Goal: Task Accomplishment & Management: Use online tool/utility

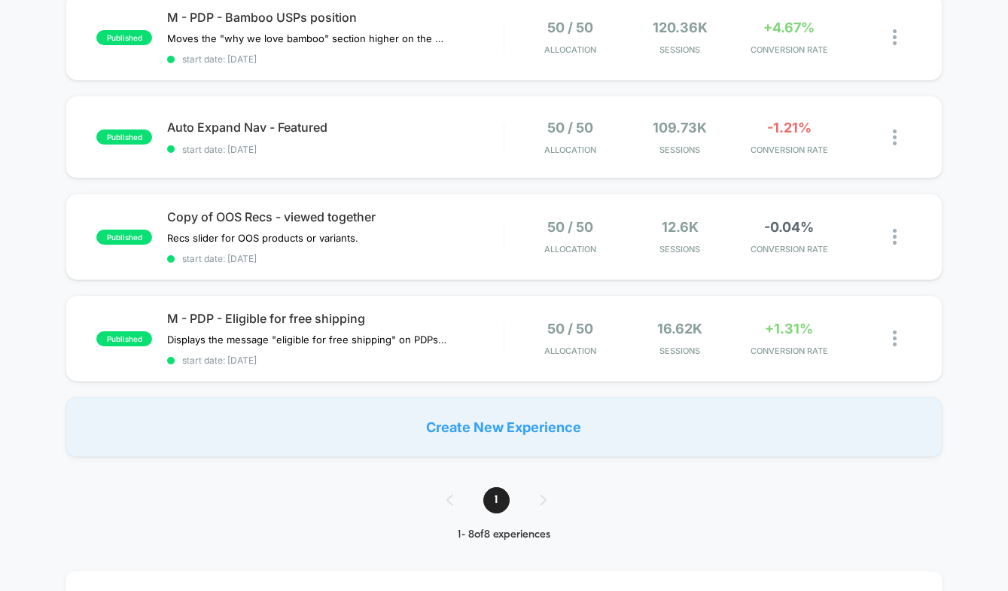
scroll to position [600, 0]
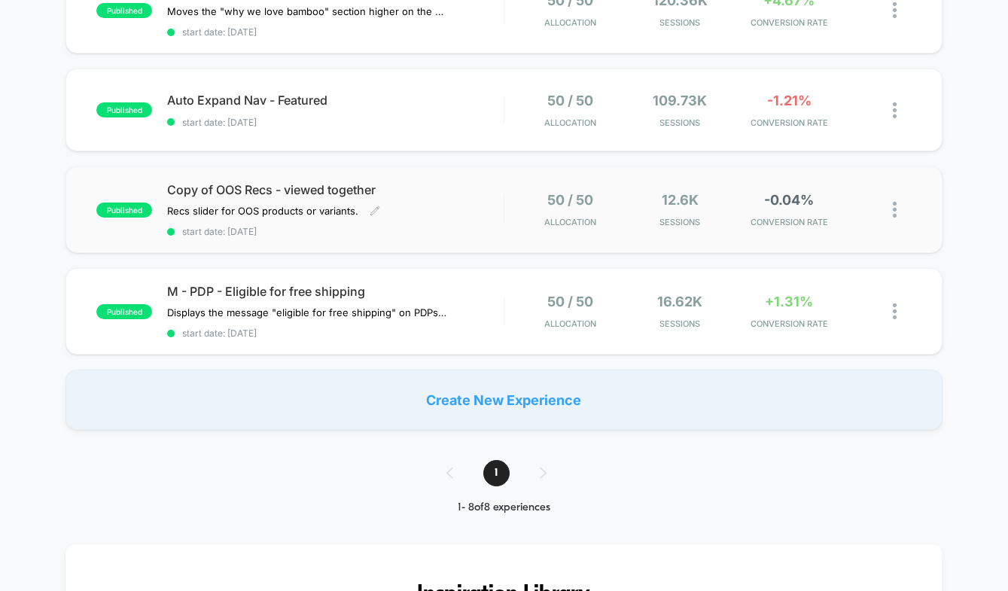
click at [414, 182] on span "Copy of OOS Recs - viewed together" at bounding box center [335, 189] width 337 height 15
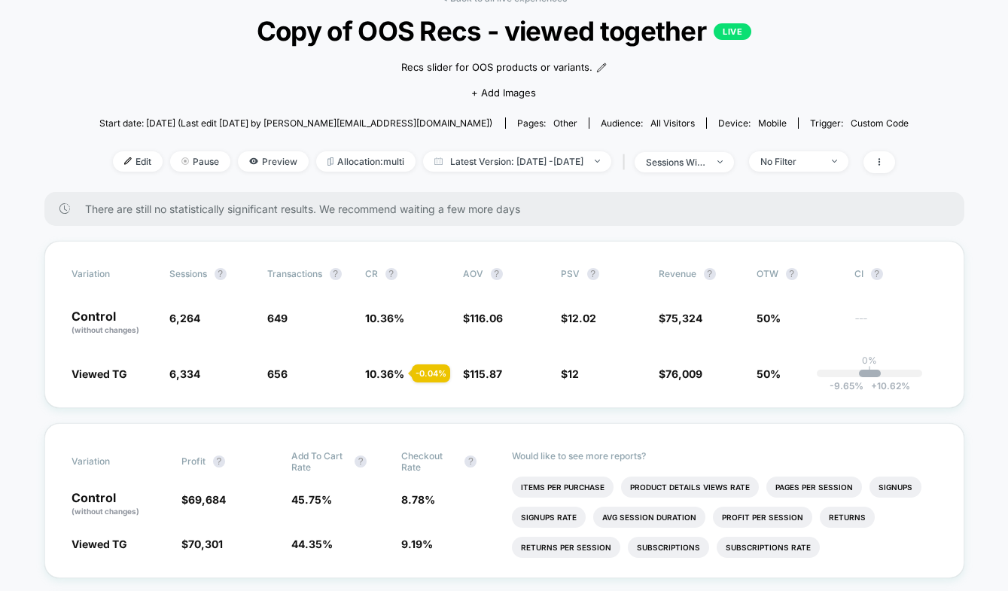
scroll to position [96, 0]
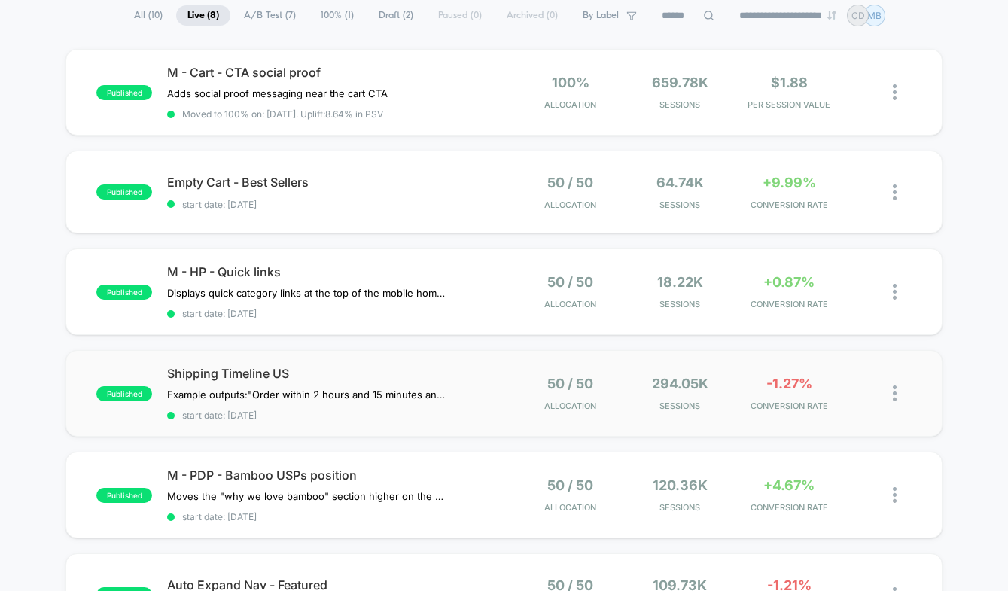
scroll to position [118, 0]
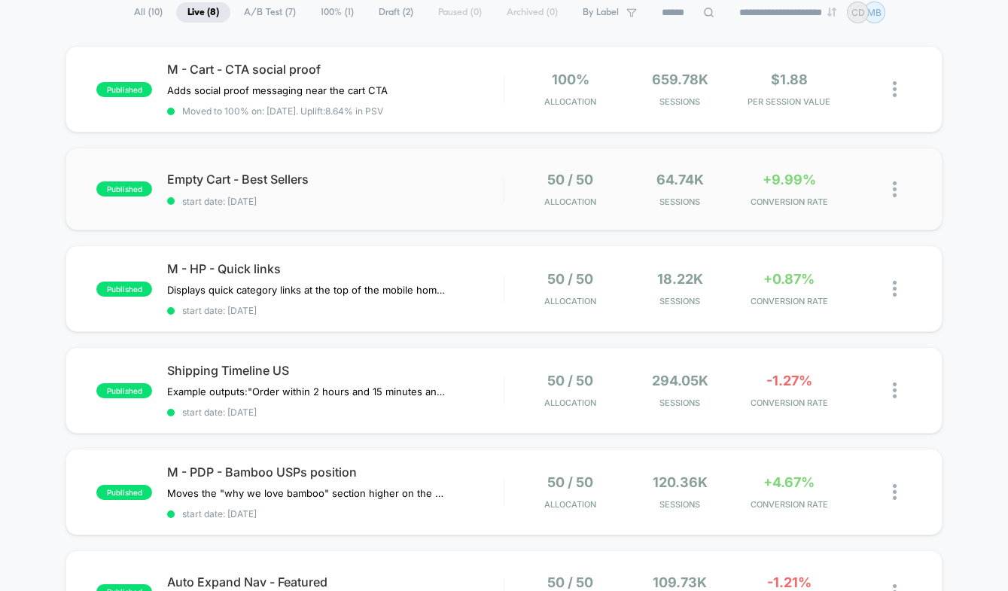
click at [523, 158] on div "published Empty Cart - Best Sellers start date: [DATE] 50 / 50 Allocation 64.74…" at bounding box center [504, 189] width 877 height 83
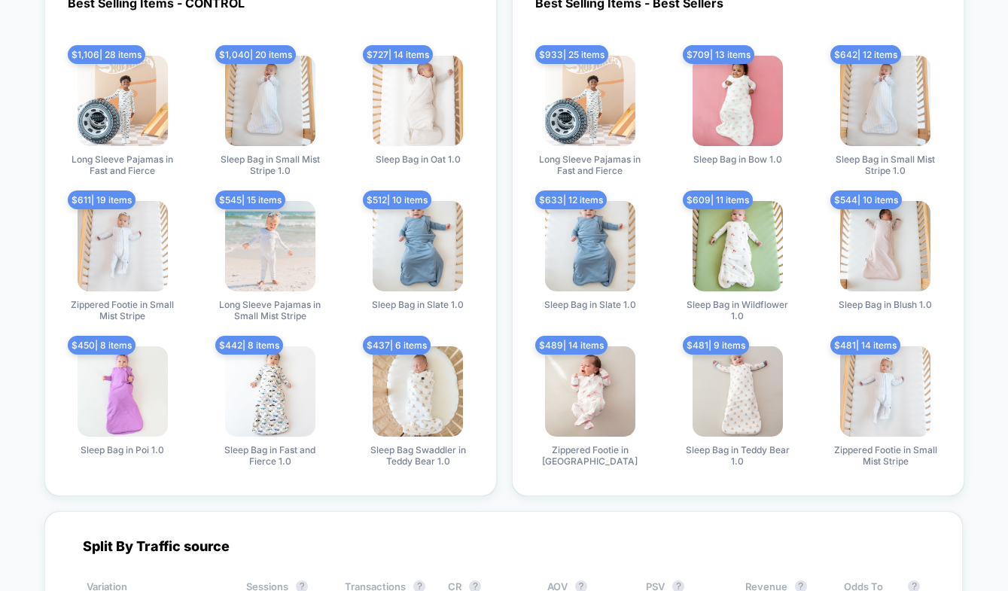
scroll to position [2183, 0]
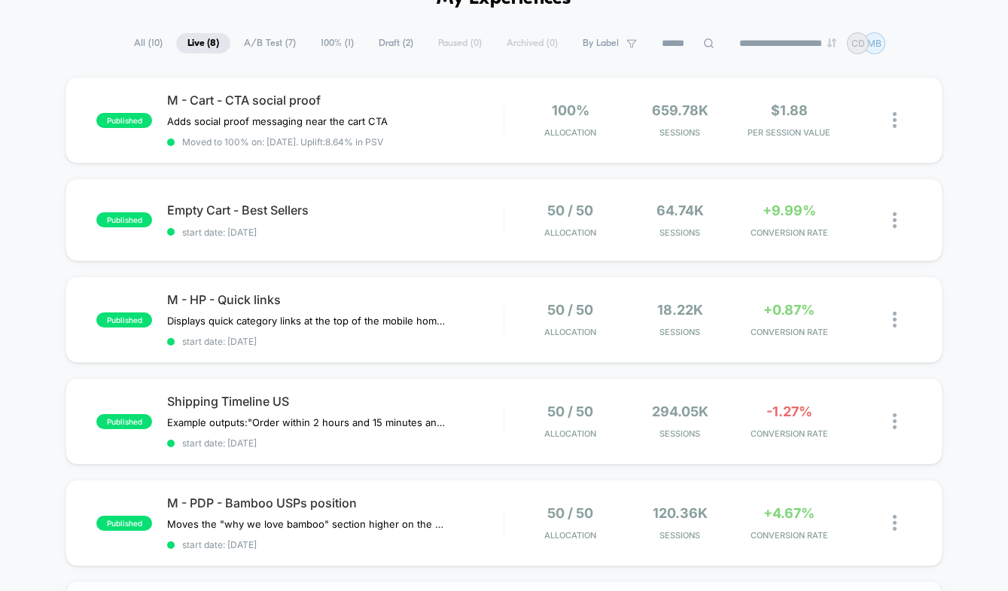
scroll to position [92, 0]
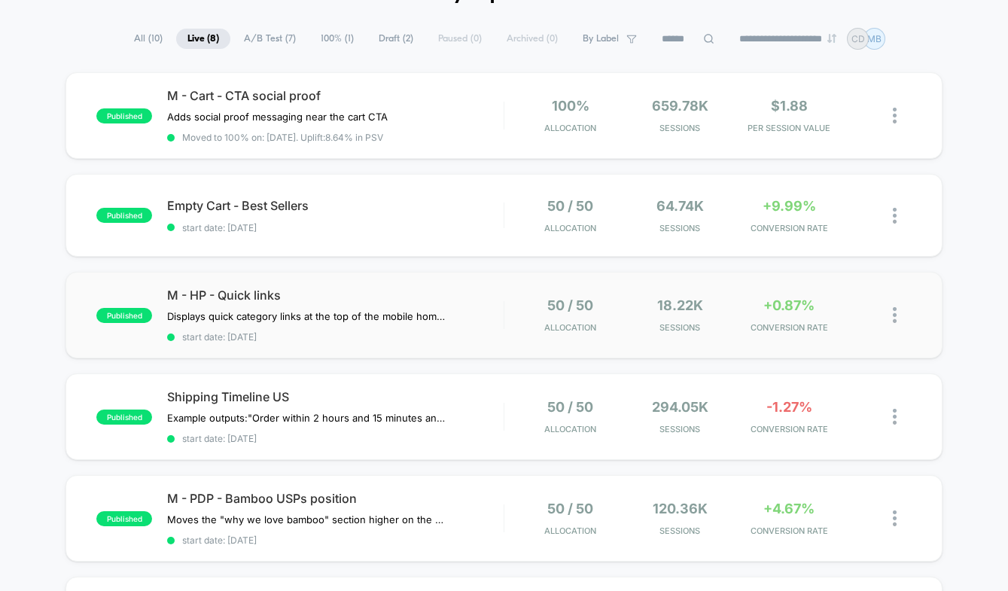
click at [441, 283] on div "published M - HP - Quick links Displays quick category links at the top of the …" at bounding box center [504, 315] width 877 height 87
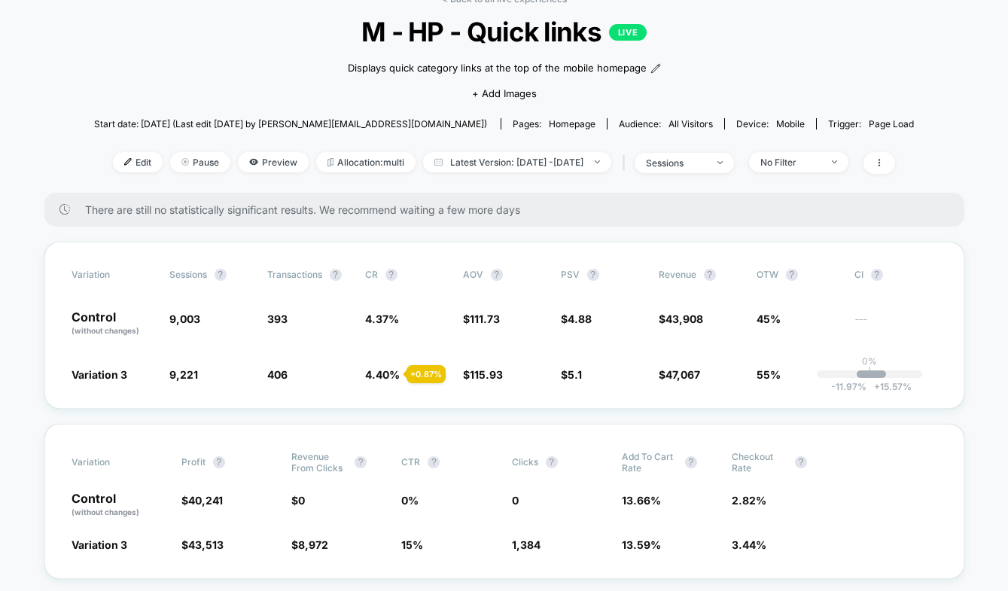
scroll to position [90, 0]
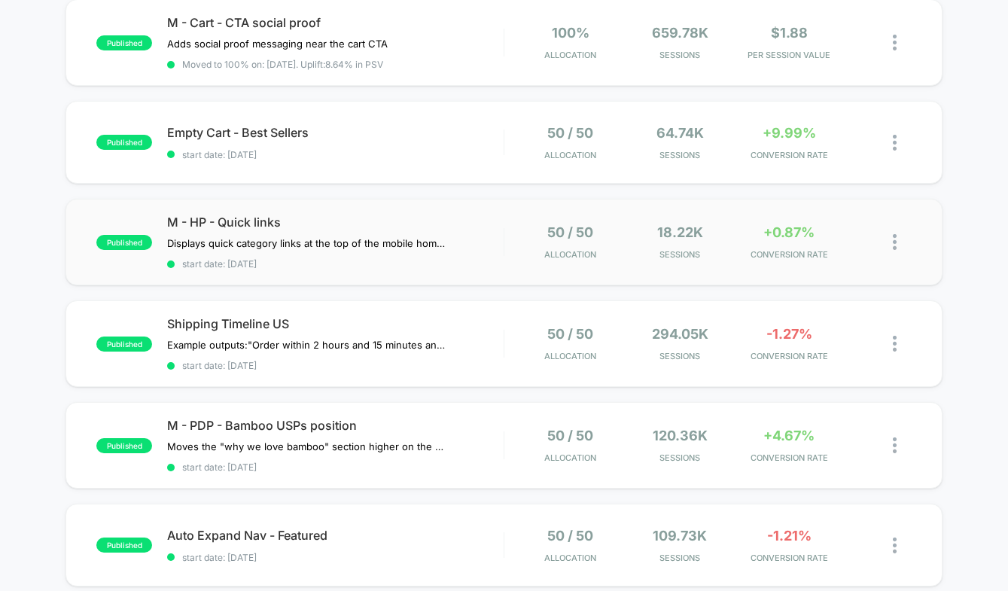
scroll to position [169, 0]
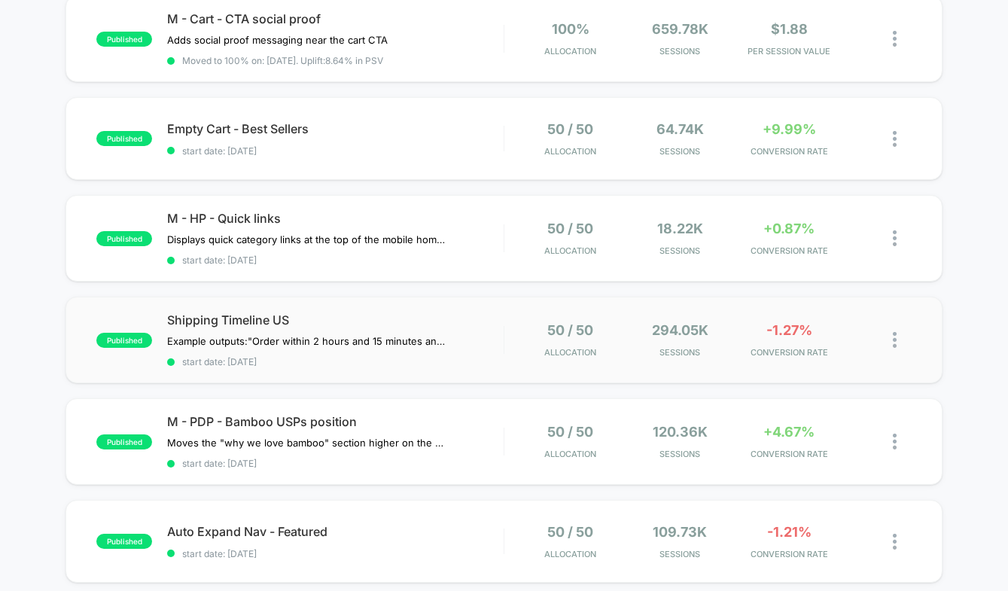
click at [493, 300] on div "published Shipping Timeline US Example outputs: "Order within 2 hours and 15 mi…" at bounding box center [504, 340] width 877 height 87
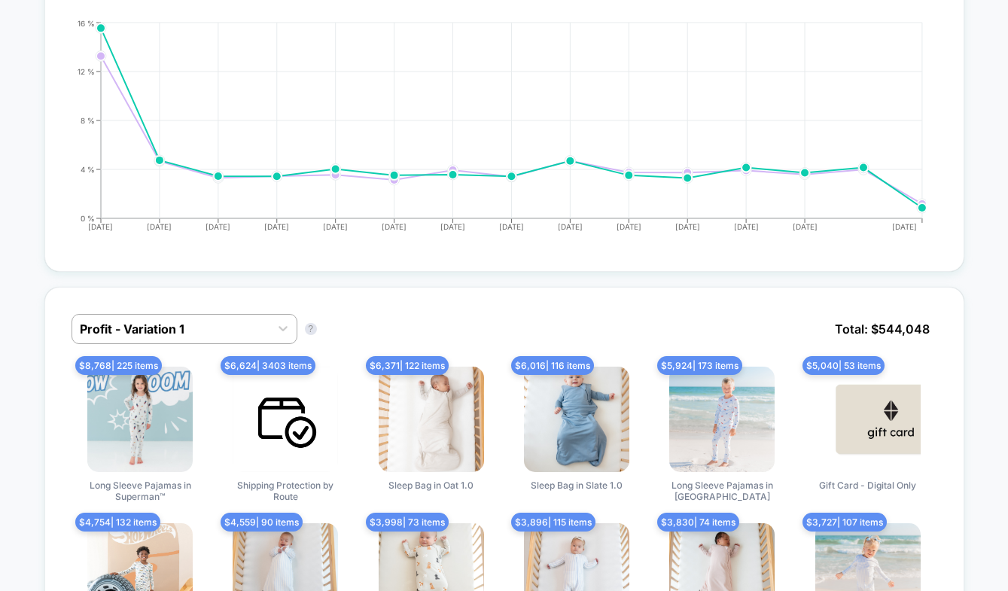
scroll to position [811, 0]
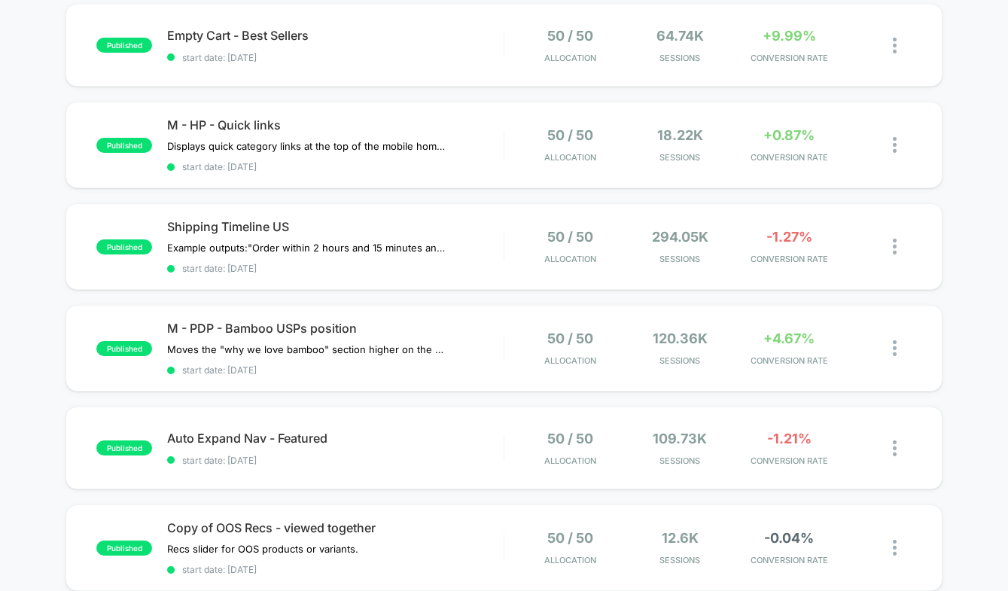
scroll to position [273, 0]
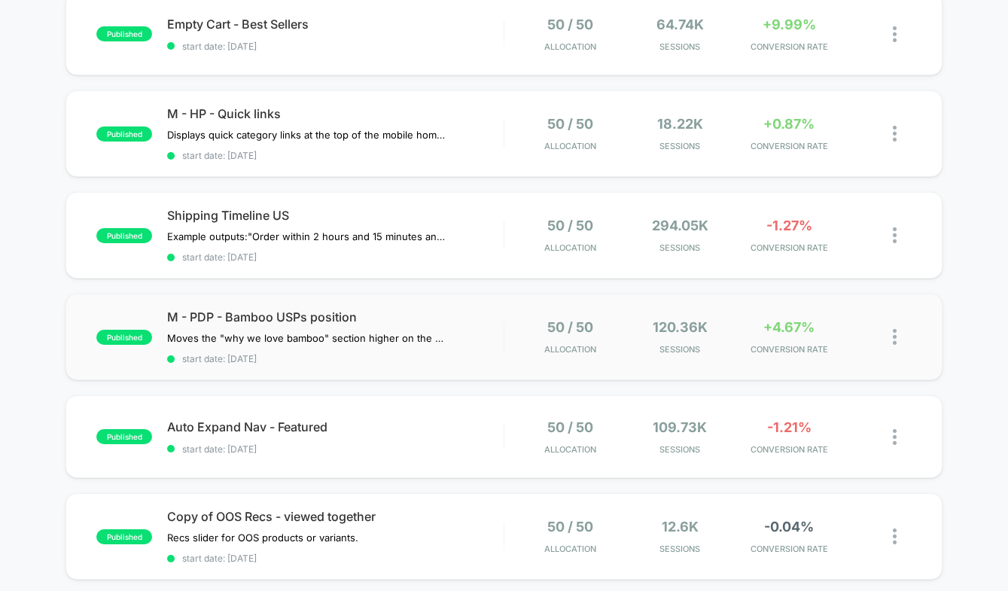
click at [428, 298] on div "published M - PDP - Bamboo USPs position Moves the "why we love bamboo" section…" at bounding box center [504, 337] width 877 height 87
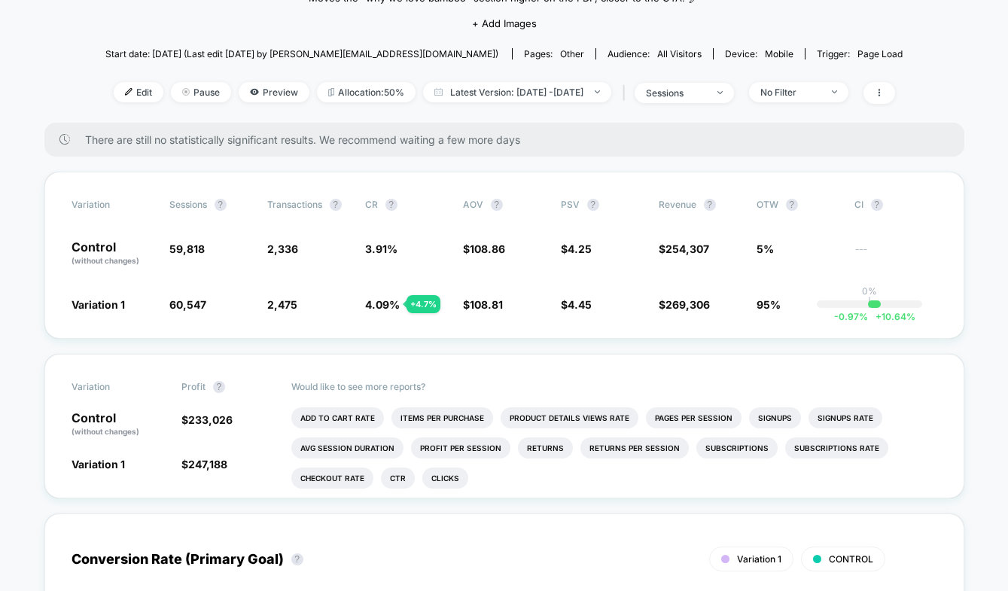
scroll to position [154, 0]
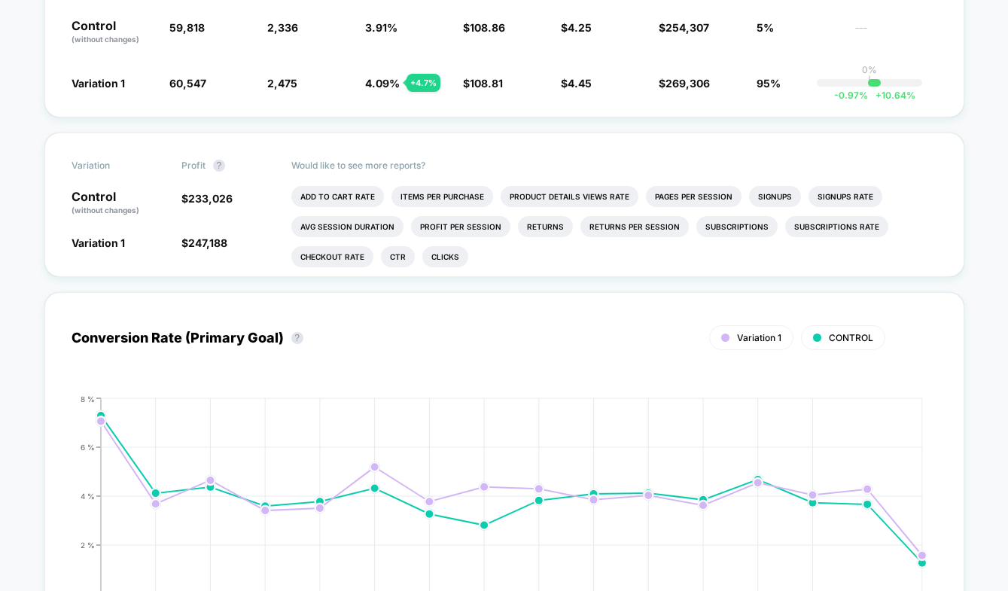
scroll to position [0, 0]
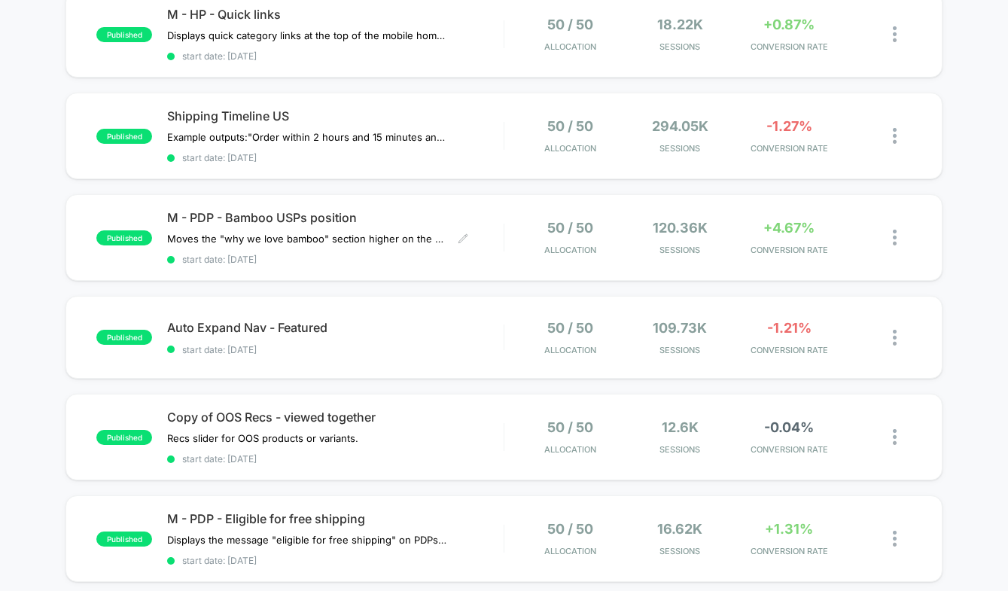
scroll to position [380, 0]
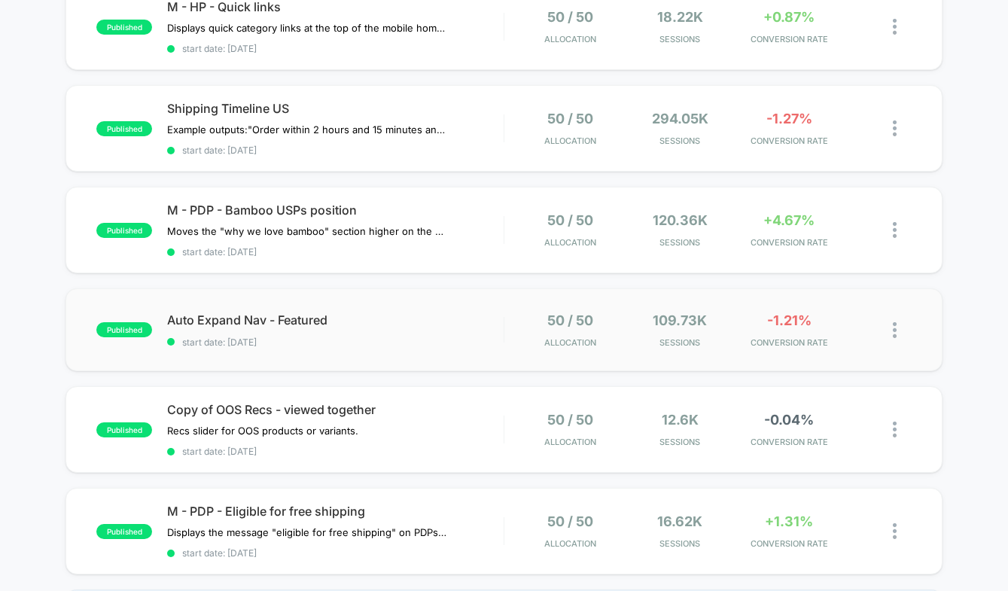
click at [397, 298] on div "published Auto Expand Nav - Featured start date: [DATE] 50 / 50 Allocation 109.…" at bounding box center [504, 329] width 877 height 83
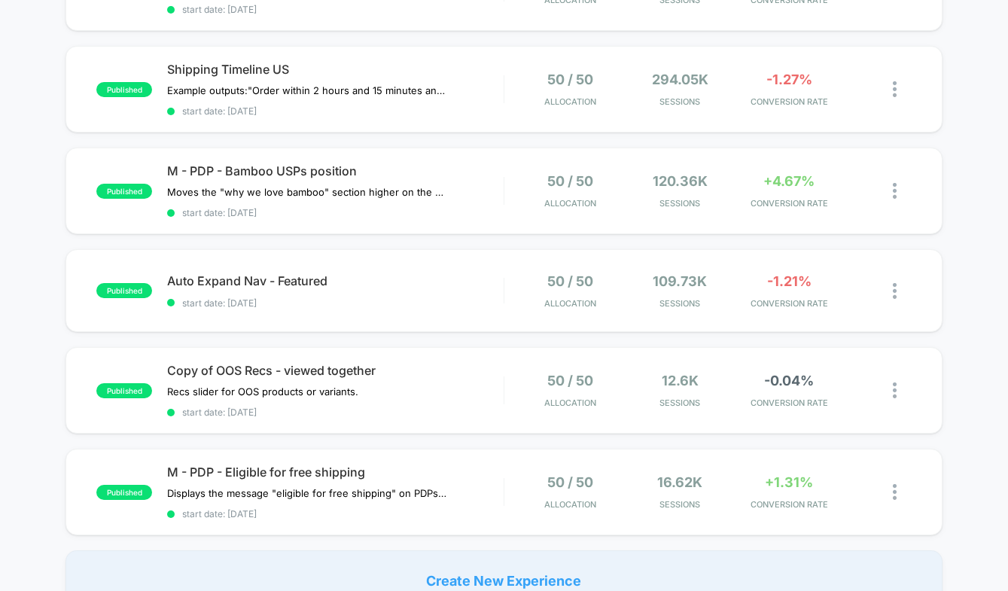
scroll to position [422, 0]
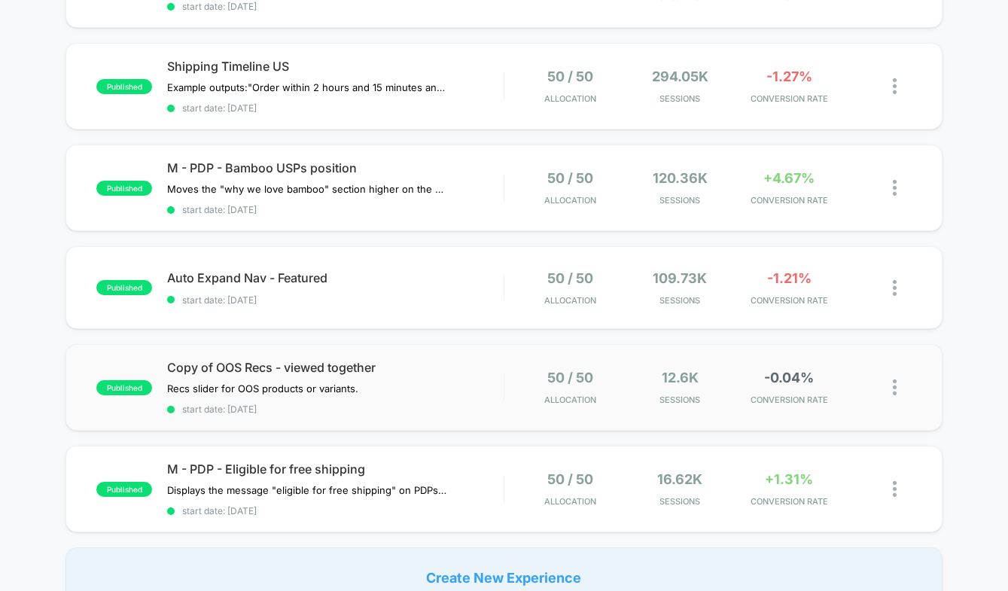
click at [448, 355] on div "published Copy of OOS Recs - viewed together Recs slider for OOS products or va…" at bounding box center [504, 387] width 877 height 87
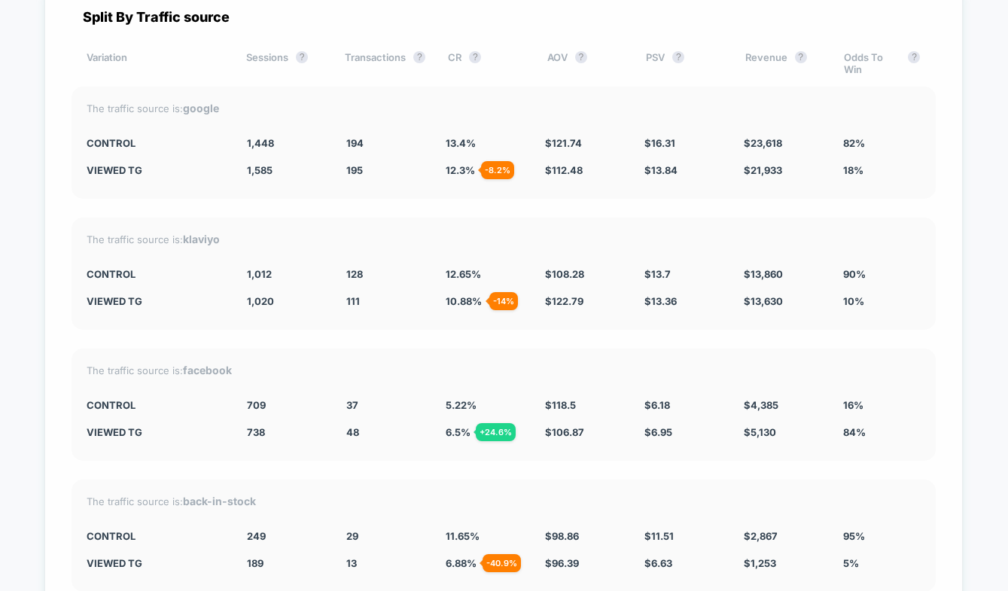
scroll to position [4216, 0]
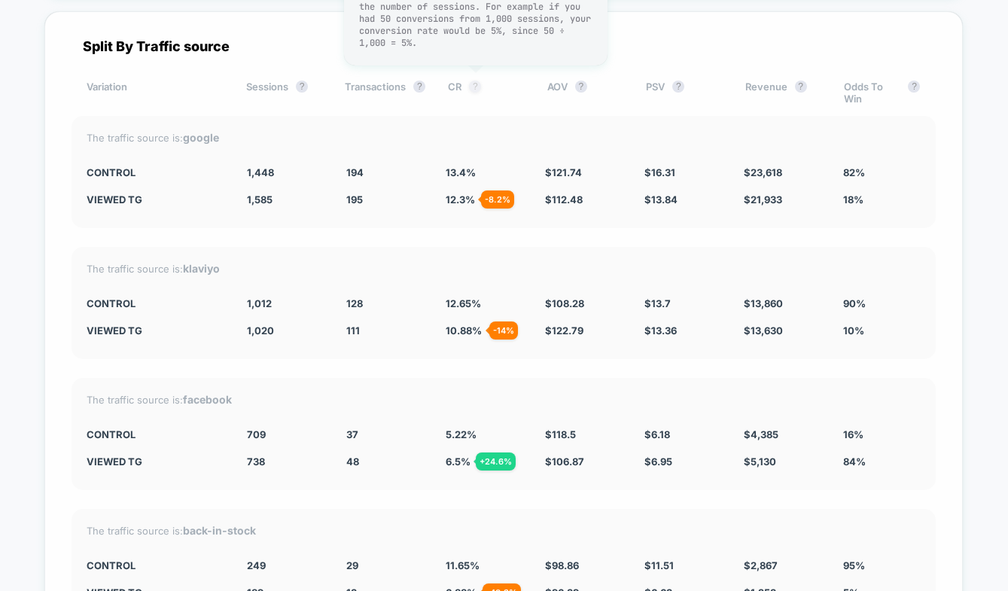
click at [472, 88] on button "?" at bounding box center [475, 87] width 12 height 12
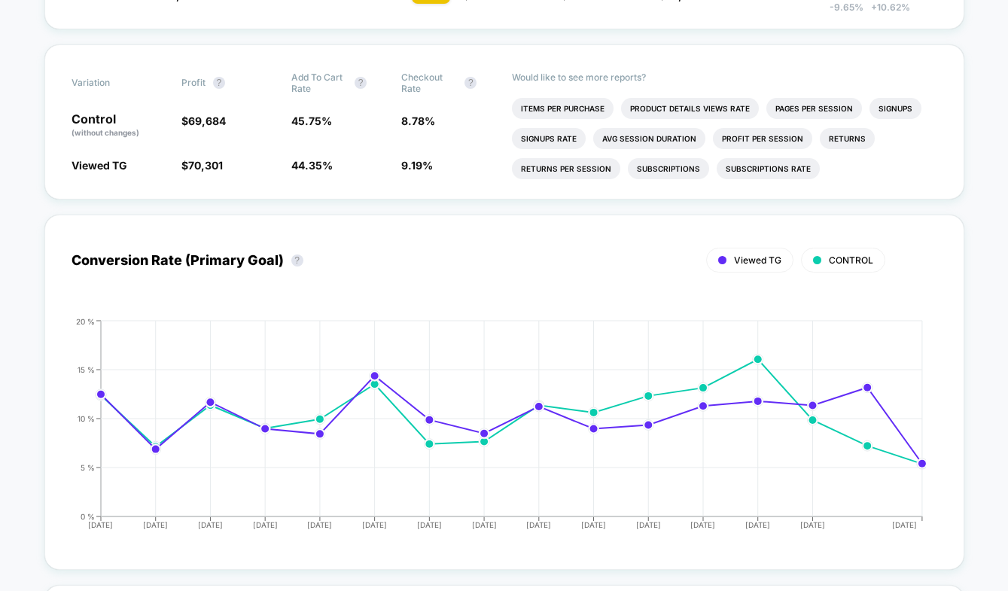
scroll to position [0, 0]
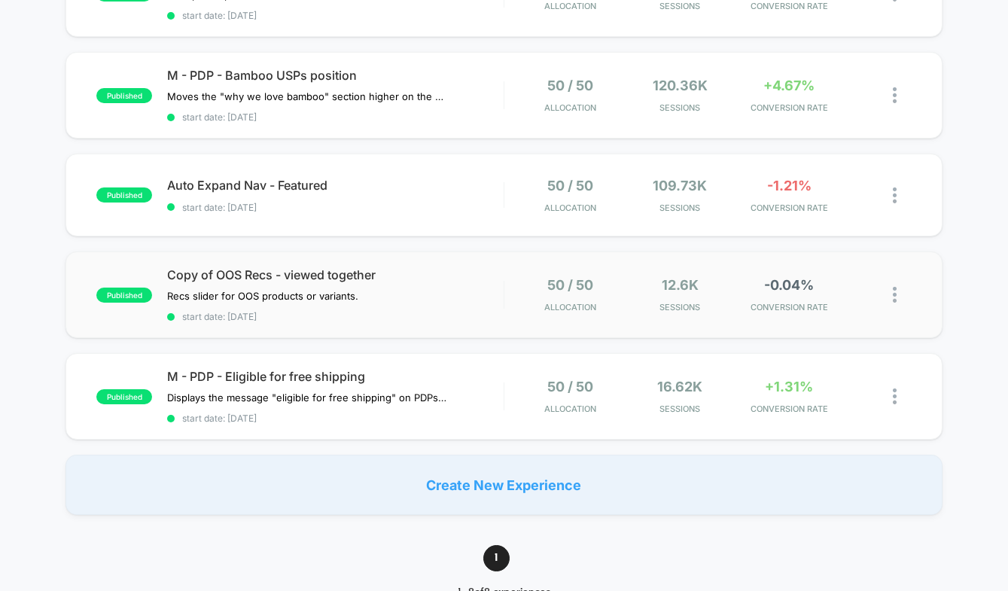
scroll to position [559, 0]
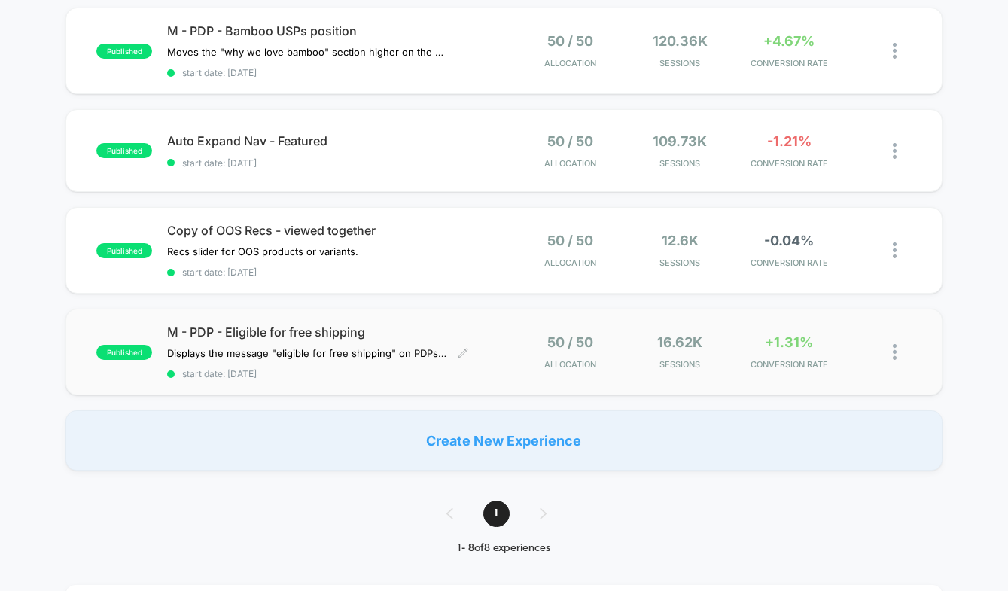
click at [466, 325] on span "M - PDP - Eligible for free shipping" at bounding box center [335, 332] width 337 height 15
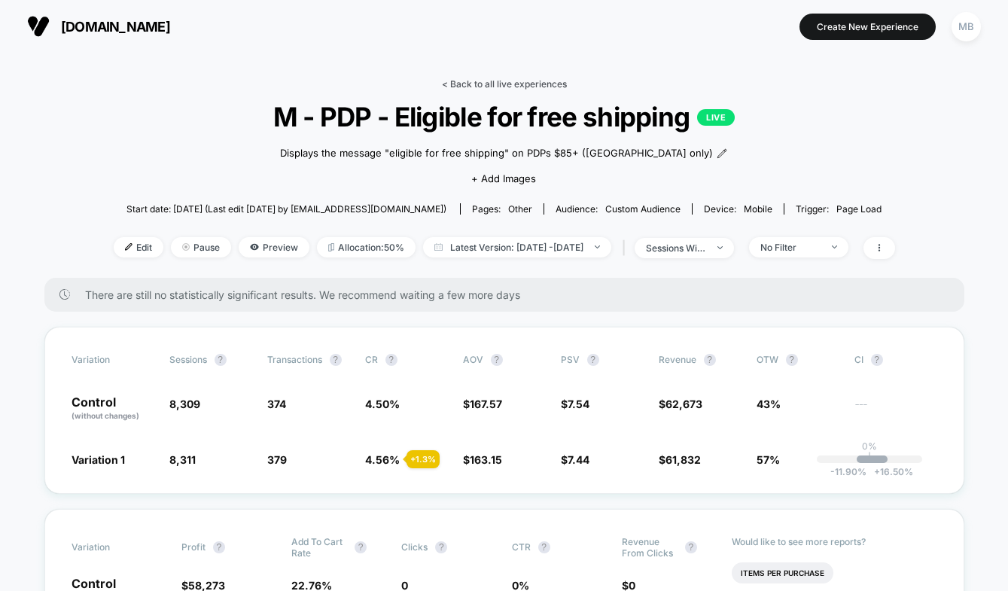
click at [482, 81] on link "< Back to all live experiences" at bounding box center [504, 83] width 125 height 11
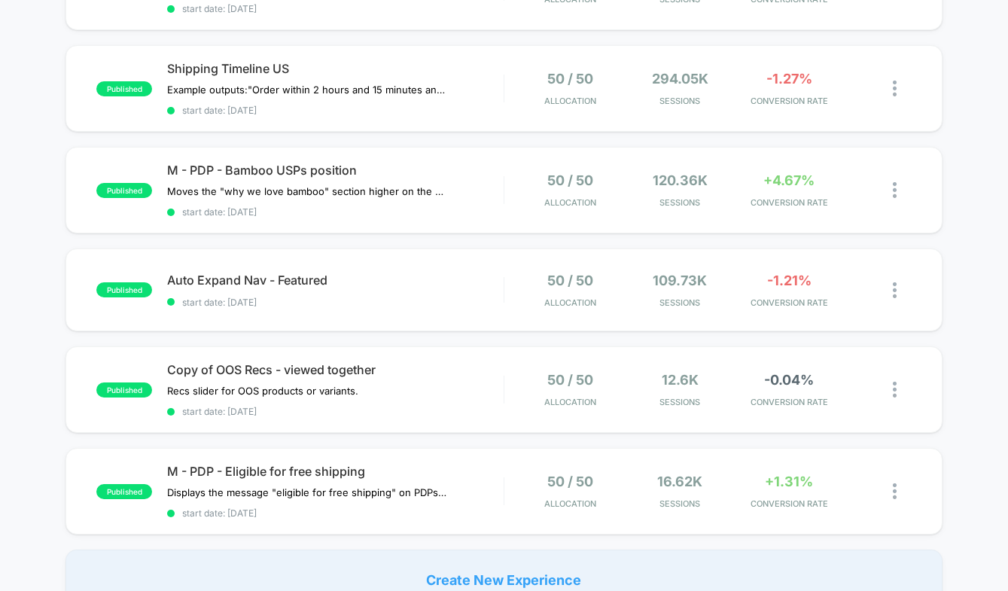
scroll to position [459, 0]
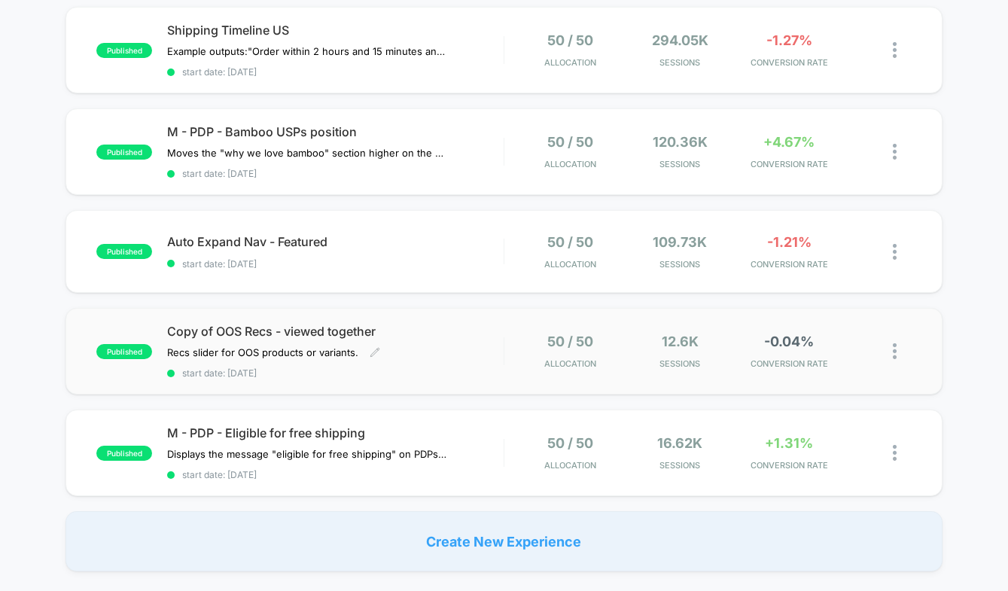
click at [404, 313] on div "published Copy of OOS Recs - viewed together Recs slider for OOS products or va…" at bounding box center [504, 351] width 877 height 87
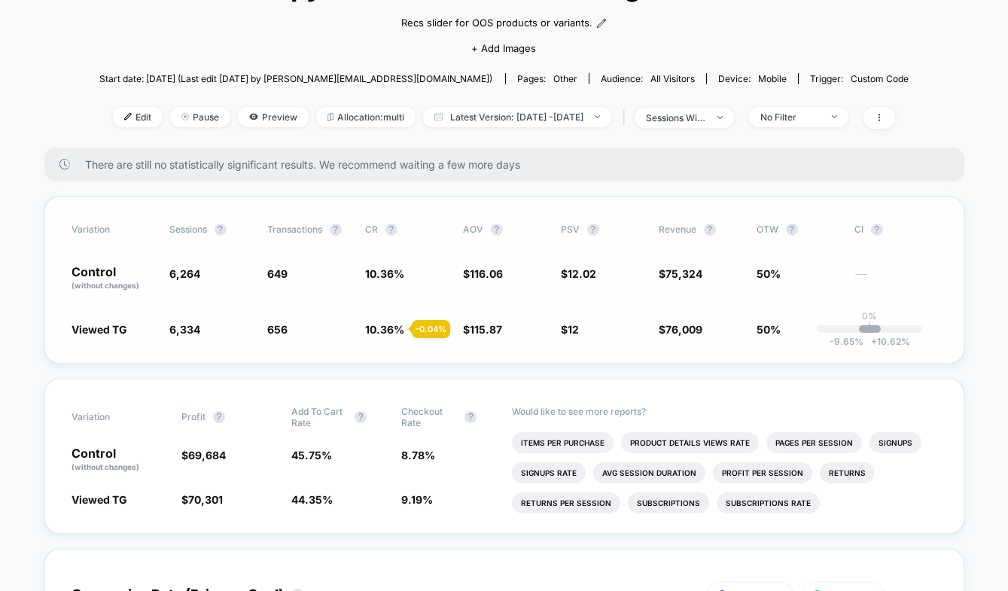
scroll to position [16, 0]
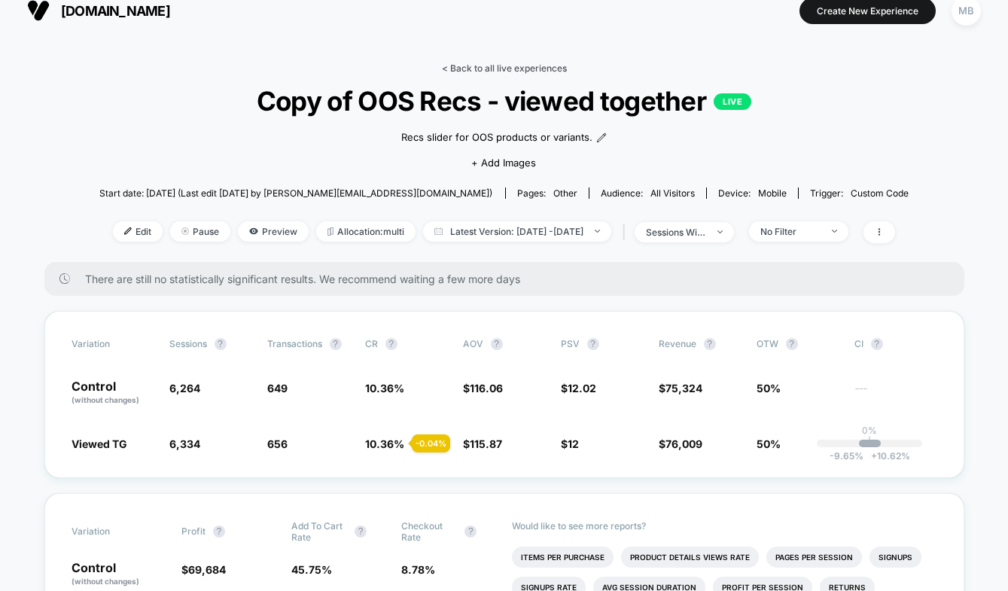
click at [481, 64] on link "< Back to all live experiences" at bounding box center [504, 67] width 125 height 11
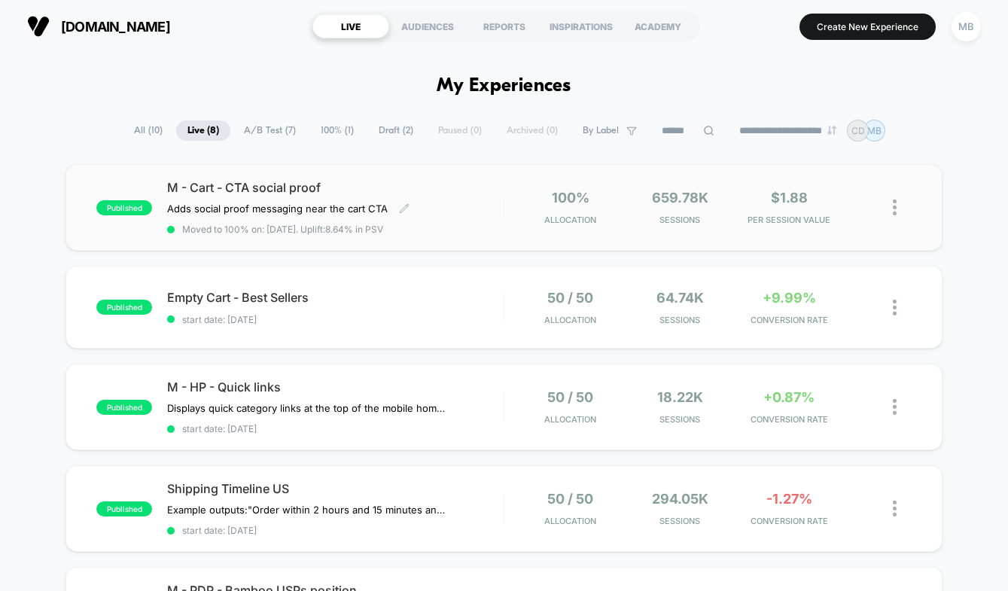
click at [434, 188] on span "M - Cart - CTA social proof" at bounding box center [335, 187] width 337 height 15
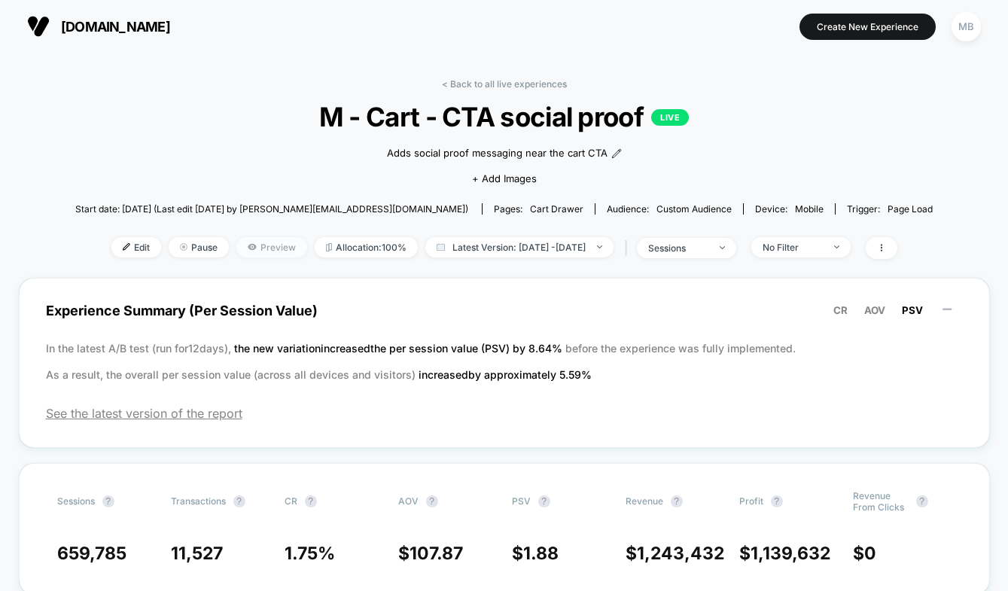
click at [242, 238] on span "Preview" at bounding box center [271, 247] width 71 height 20
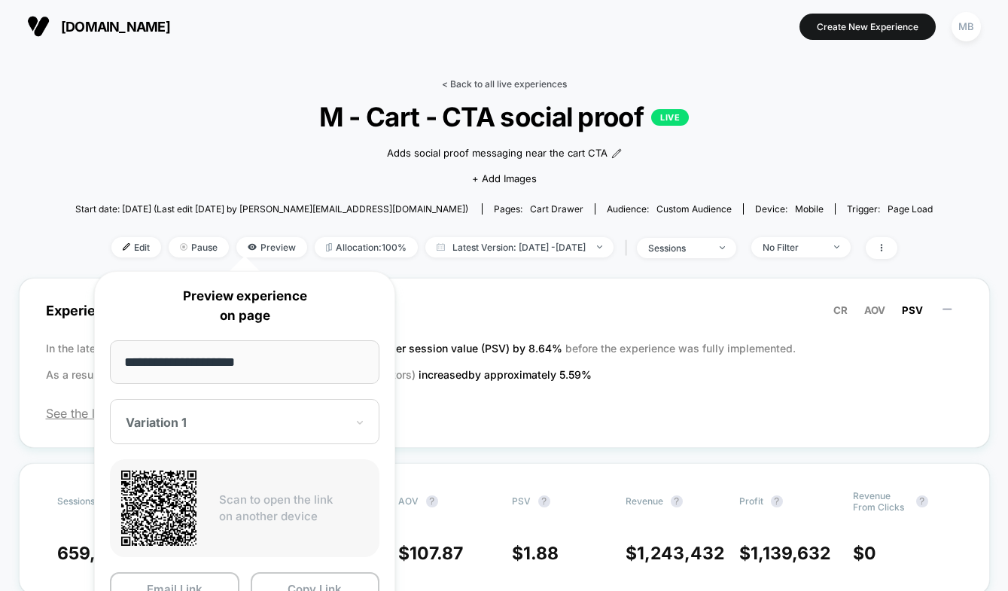
click at [487, 83] on link "< Back to all live experiences" at bounding box center [504, 83] width 125 height 11
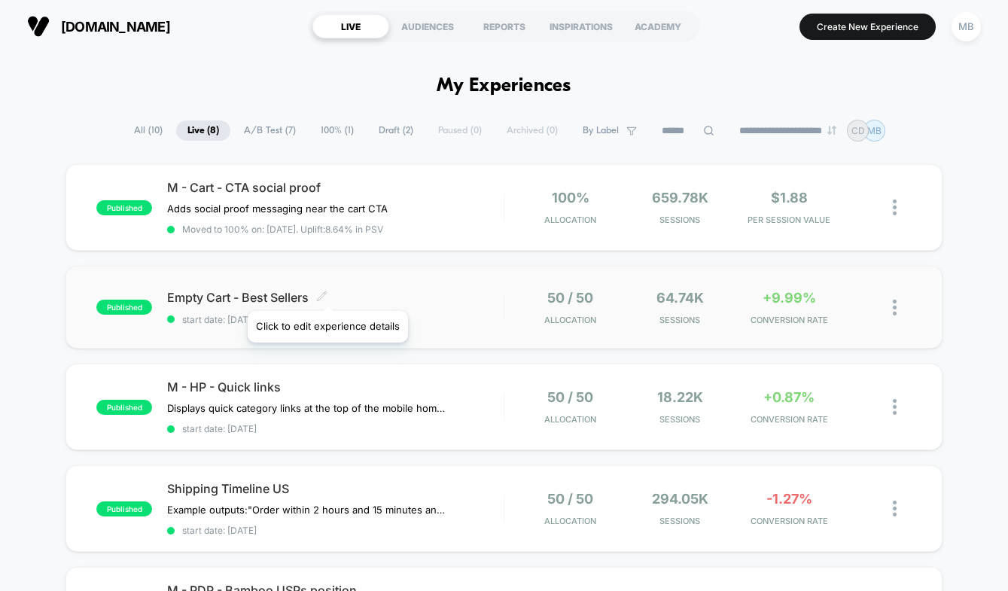
click at [327, 292] on icon at bounding box center [321, 296] width 11 height 11
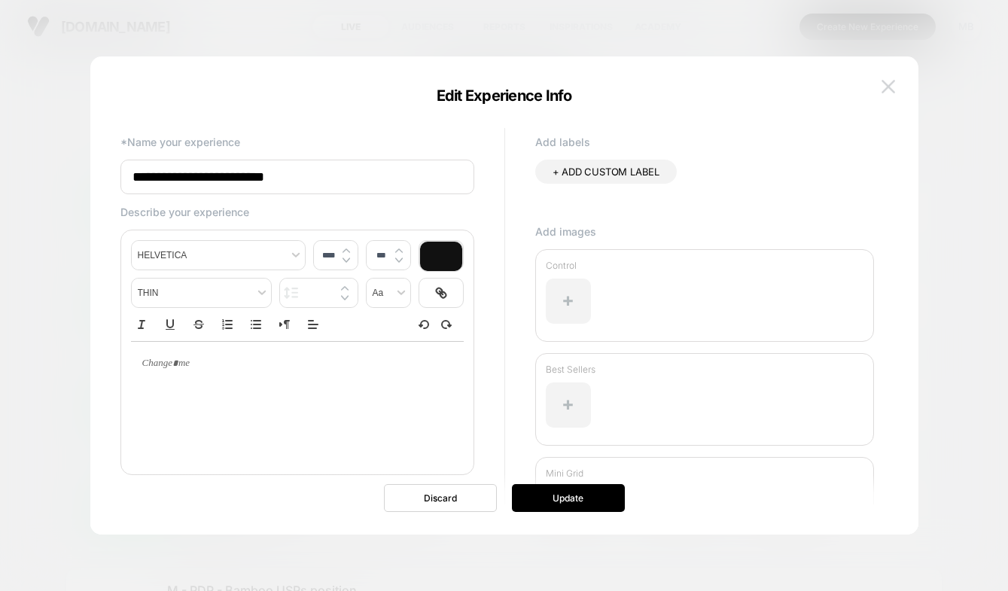
click at [888, 85] on img at bounding box center [889, 86] width 14 height 13
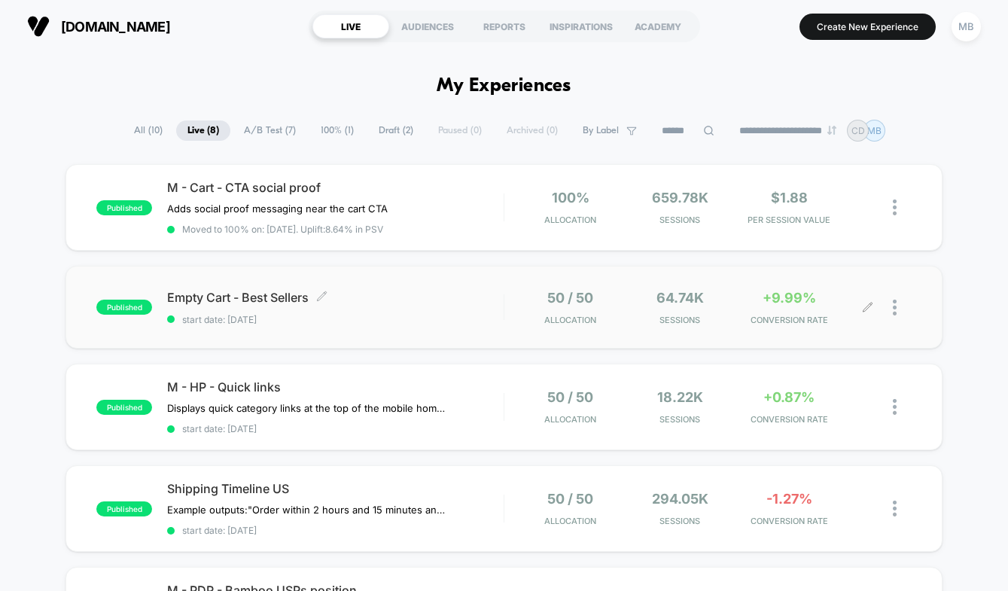
click at [863, 303] on icon at bounding box center [867, 307] width 11 height 11
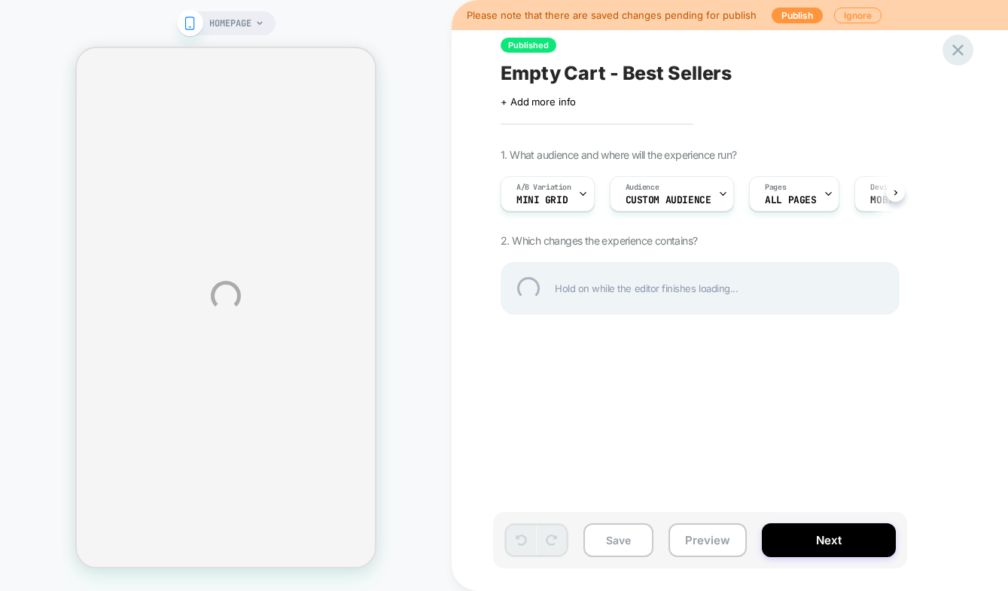
click at [965, 50] on div at bounding box center [958, 50] width 31 height 31
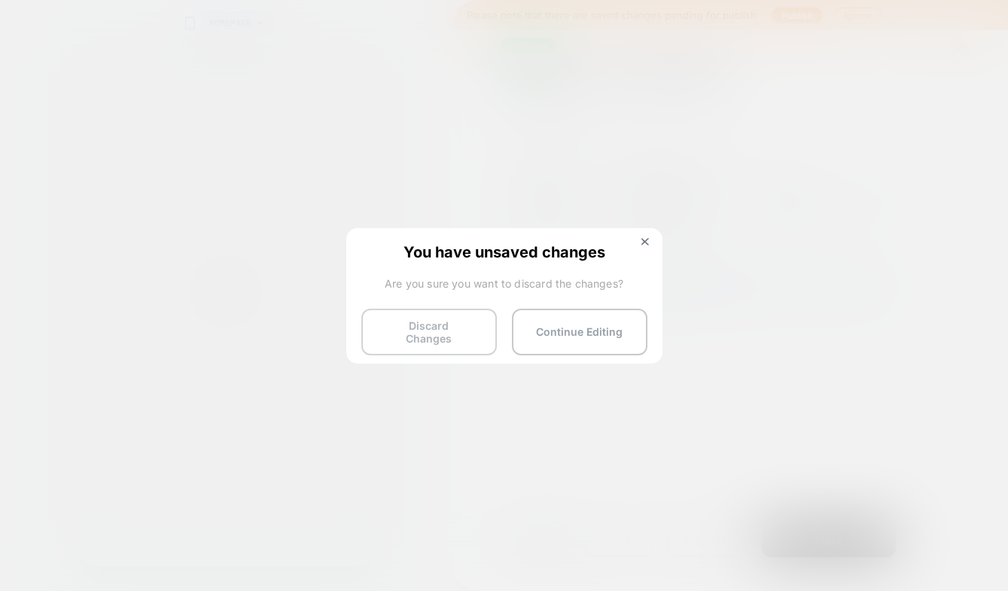
click at [444, 326] on button "Discard Changes" at bounding box center [429, 332] width 136 height 47
